Goal: Entertainment & Leisure: Consume media (video, audio)

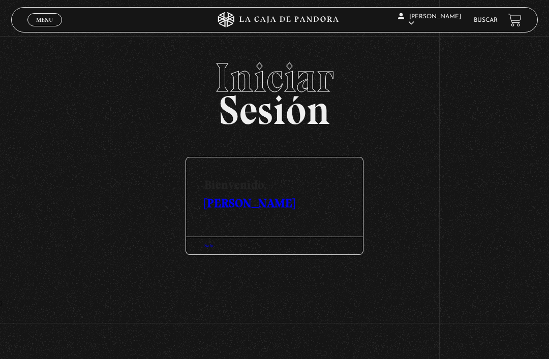
click at [43, 22] on span "Menu" at bounding box center [44, 20] width 17 height 6
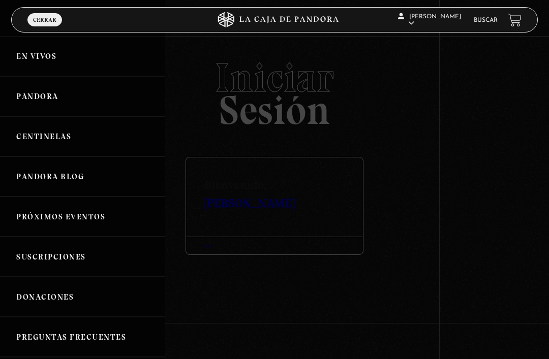
click at [412, 113] on div at bounding box center [274, 179] width 549 height 359
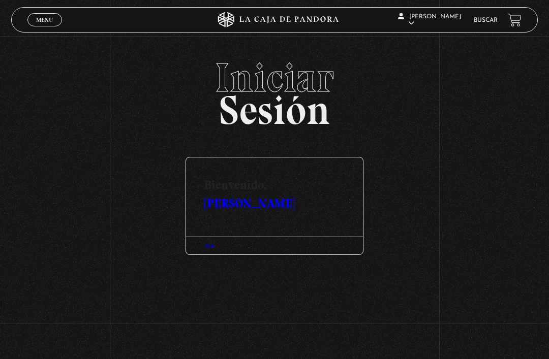
click at [301, 122] on h2 "Iniciar Sesión" at bounding box center [274, 89] width 527 height 65
click at [289, 196] on link "[PERSON_NAME]" at bounding box center [249, 203] width 90 height 15
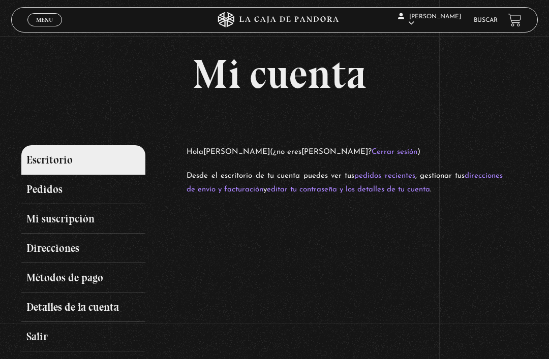
click at [43, 15] on link "Menu Cerrar" at bounding box center [44, 19] width 35 height 13
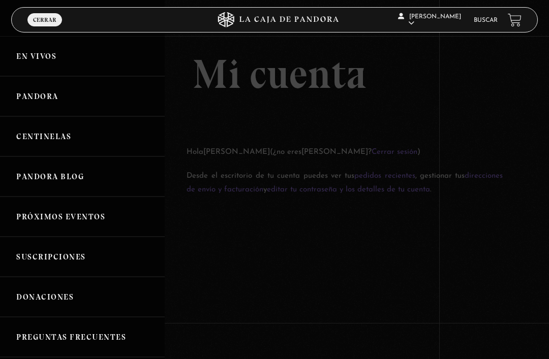
click at [65, 47] on link "En vivos" at bounding box center [82, 56] width 165 height 40
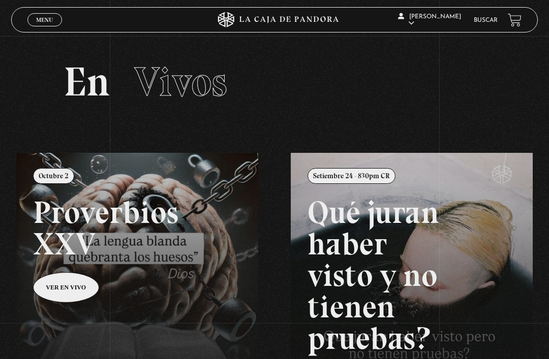
click at [299, 20] on icon at bounding box center [274, 19] width 165 height 15
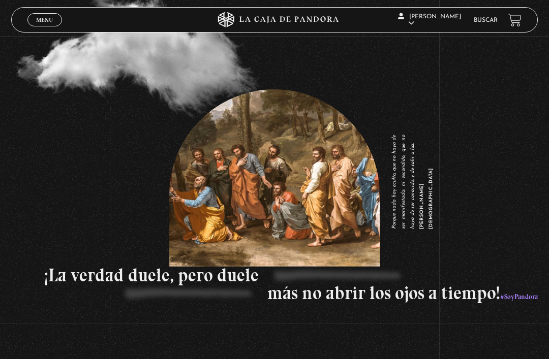
scroll to position [1293, 0]
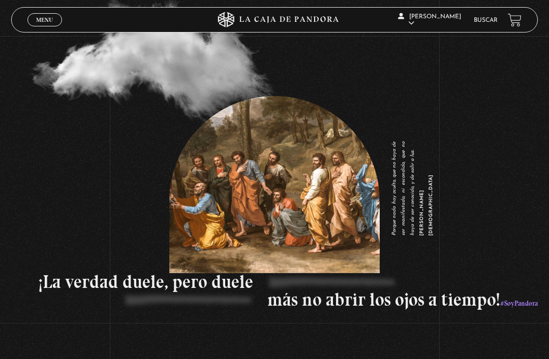
click at [41, 23] on span "Menu" at bounding box center [44, 20] width 17 height 6
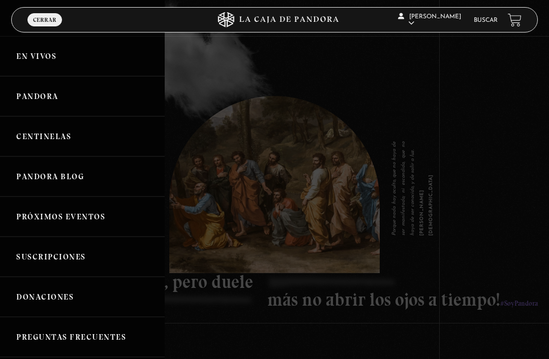
scroll to position [0, 0]
click at [58, 95] on link "Pandora" at bounding box center [82, 96] width 165 height 40
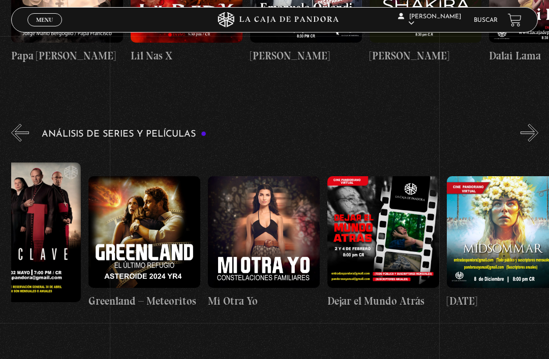
scroll to position [0, 162]
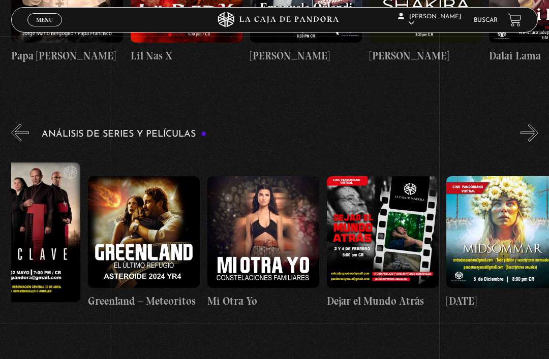
click at [278, 229] on figure at bounding box center [263, 232] width 112 height 112
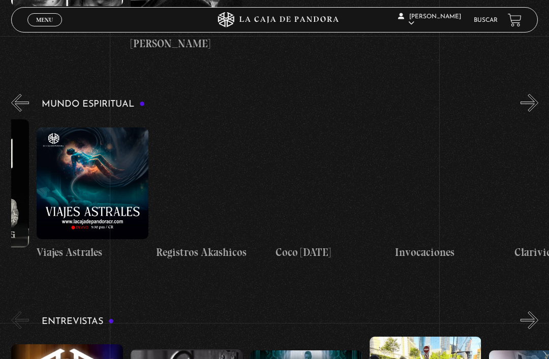
scroll to position [0, 1056]
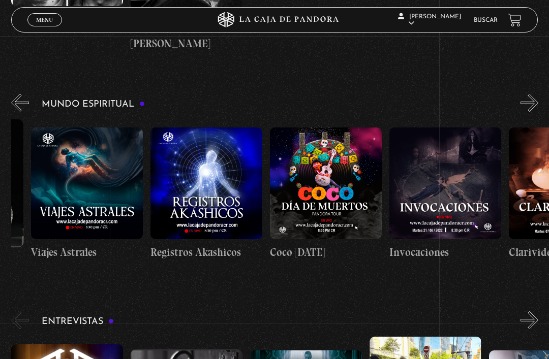
click at [203, 188] on figure at bounding box center [206, 184] width 112 height 112
